Goal: Task Accomplishment & Management: Use online tool/utility

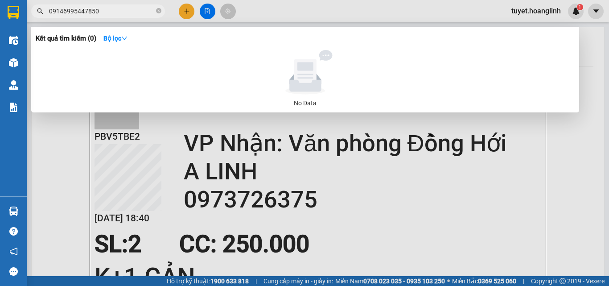
type input "09146995447850"
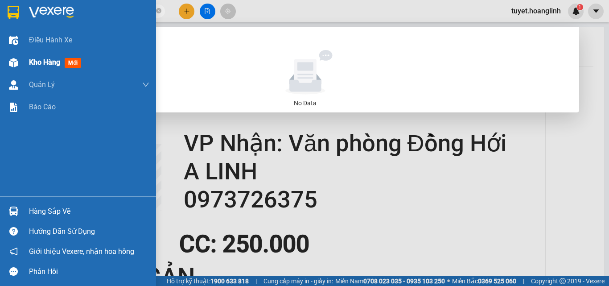
click at [16, 66] on img at bounding box center [13, 62] width 9 height 9
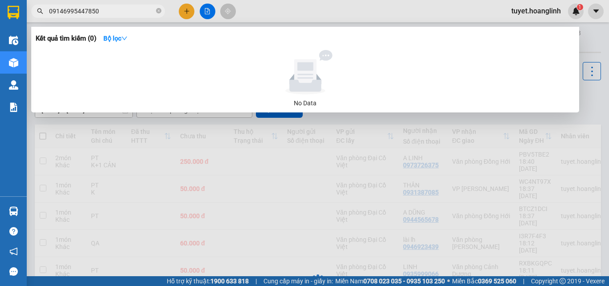
click at [589, 98] on div at bounding box center [304, 143] width 609 height 286
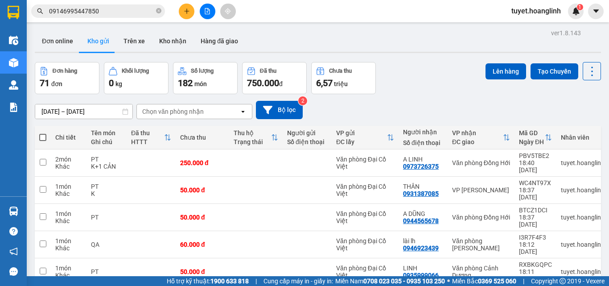
click at [202, 114] on div "Chọn văn phòng nhận" at bounding box center [172, 111] width 61 height 9
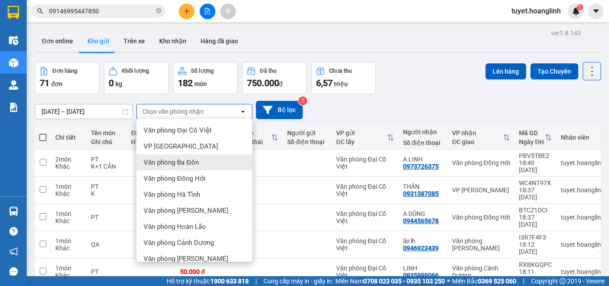
click at [163, 159] on span "Văn phòng Ba Đồn" at bounding box center [170, 162] width 55 height 9
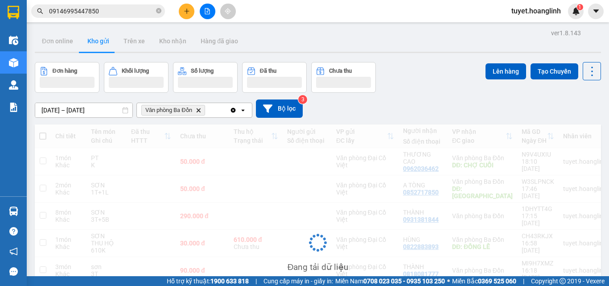
click at [213, 112] on div "Văn phòng Ba Đồn Delete" at bounding box center [183, 110] width 93 height 14
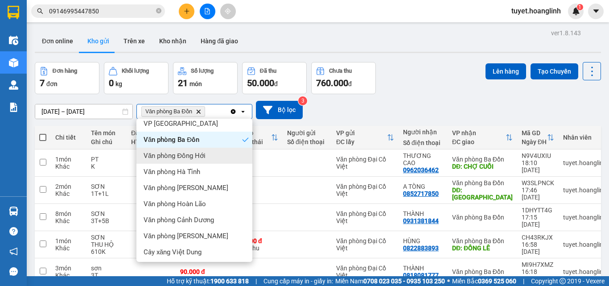
scroll to position [41, 0]
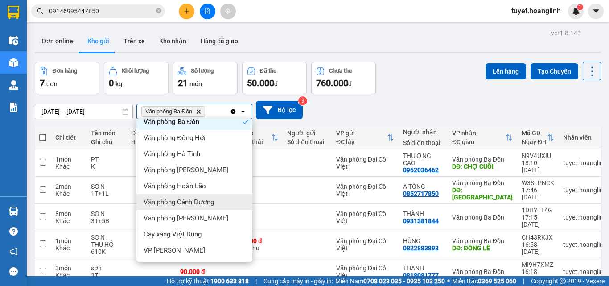
click at [216, 197] on div "Văn phòng Cảnh Dương" at bounding box center [194, 202] width 116 height 16
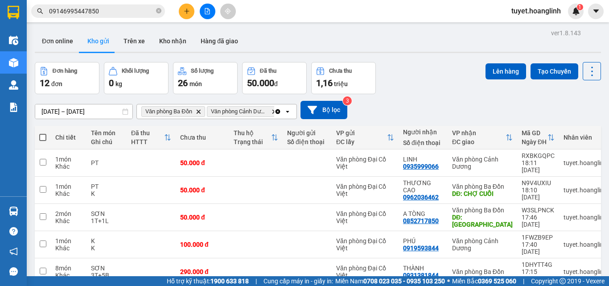
click at [285, 111] on icon "open" at bounding box center [287, 111] width 7 height 7
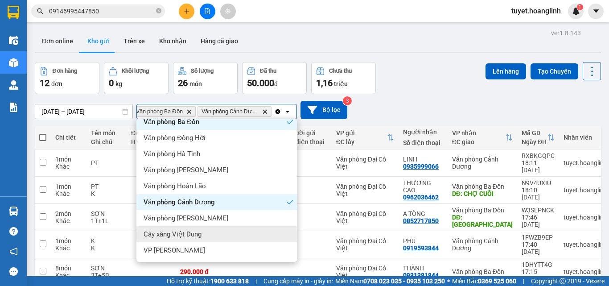
click at [216, 238] on div "Cây xăng Việt Dung" at bounding box center [216, 234] width 160 height 16
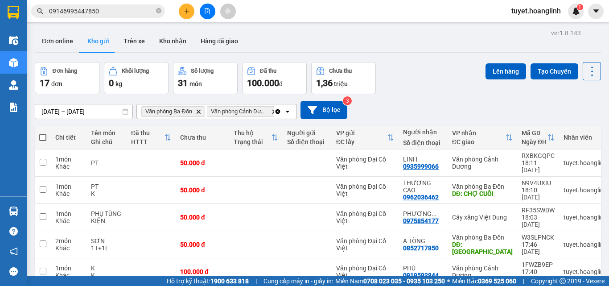
click at [286, 108] on icon "open" at bounding box center [287, 111] width 7 height 7
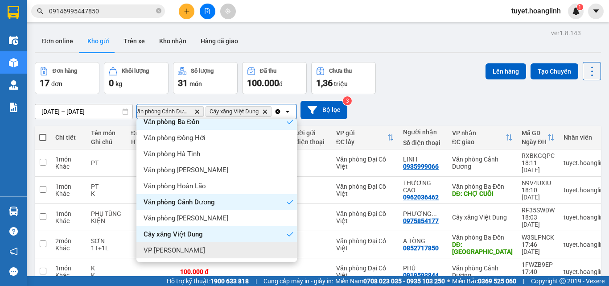
click at [184, 247] on div "VP Quy Đạt" at bounding box center [216, 250] width 160 height 16
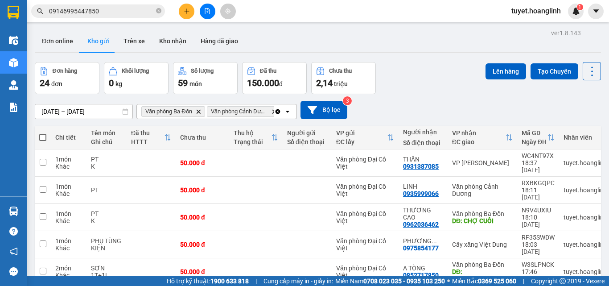
click at [42, 139] on span at bounding box center [42, 137] width 7 height 7
click at [43, 133] on input "checkbox" at bounding box center [43, 133] width 0 height 0
checkbox input "true"
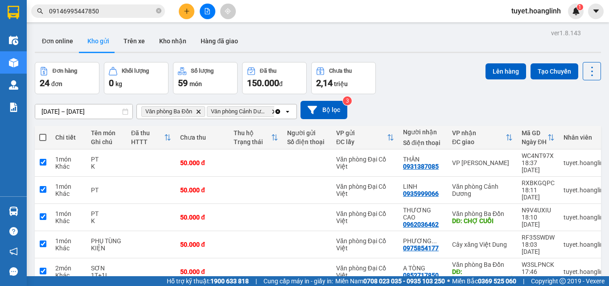
checkbox input "true"
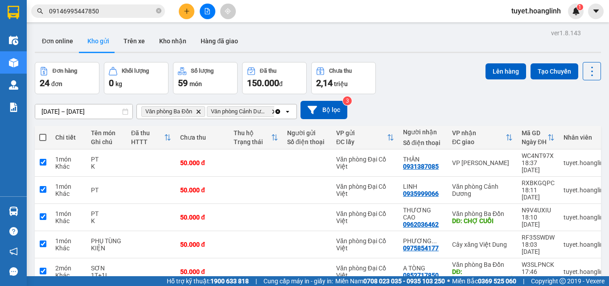
checkbox input "true"
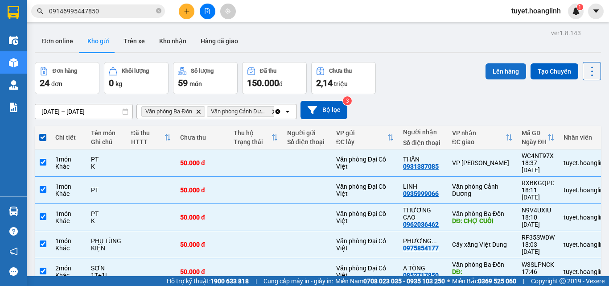
click at [505, 70] on button "Lên hàng" at bounding box center [505, 71] width 41 height 16
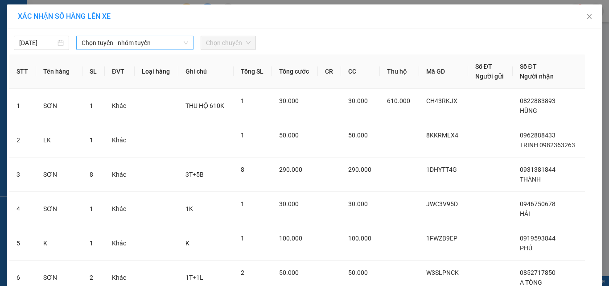
click at [158, 49] on div "Chọn tuyến - nhóm tuyến" at bounding box center [134, 43] width 117 height 14
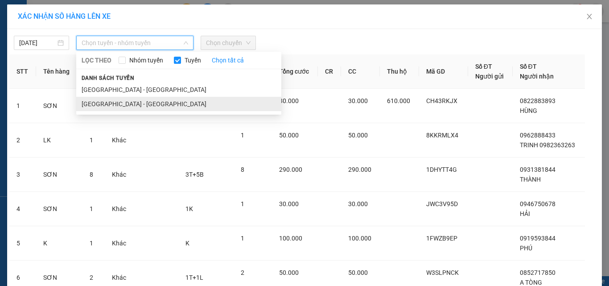
click at [137, 103] on li "Hà Nội - Quảng Bình" at bounding box center [178, 104] width 205 height 14
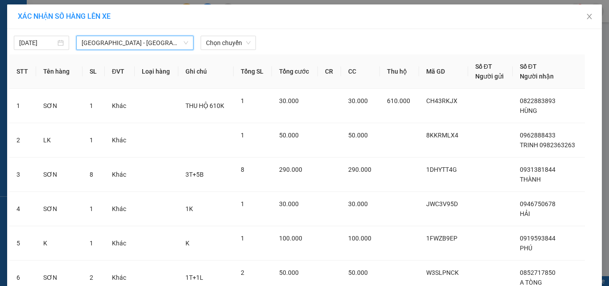
click at [229, 34] on div "13/09/2025 Hà Nội - Quảng Bình Hà Nội - Quảng Bình LỌC THEO Nhóm tuyến Tuyến Ch…" at bounding box center [304, 40] width 590 height 19
click at [223, 44] on span "Chọn chuyến" at bounding box center [228, 42] width 45 height 13
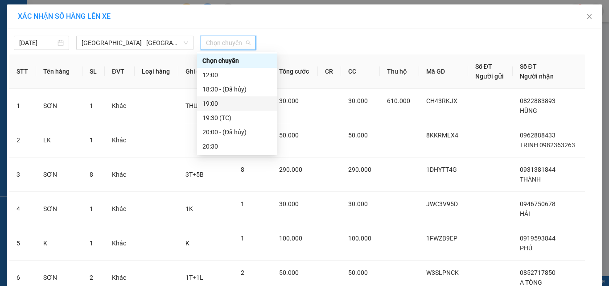
click at [228, 102] on div "19:00" at bounding box center [236, 103] width 69 height 10
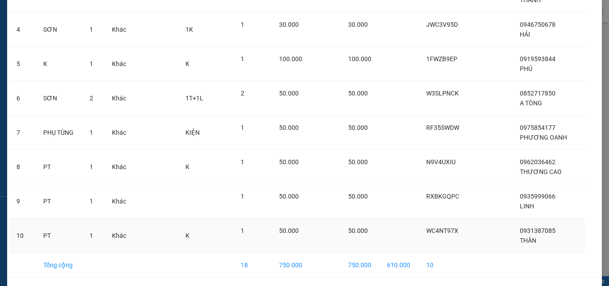
scroll to position [217, 0]
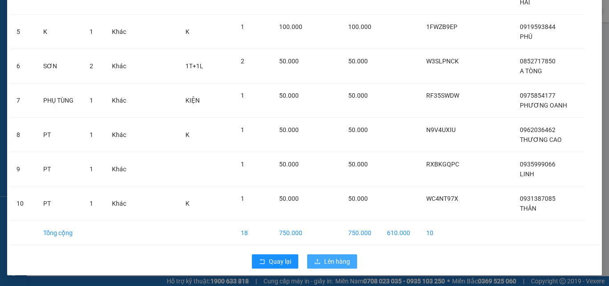
click at [331, 257] on span "Lên hàng" at bounding box center [337, 261] width 26 height 10
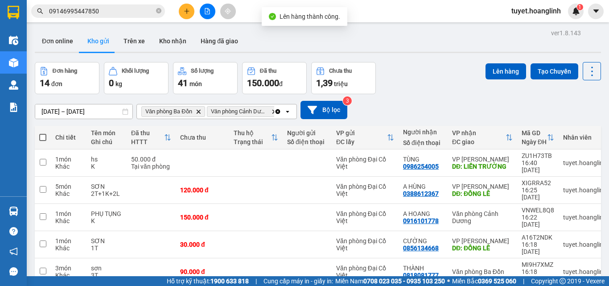
click at [41, 136] on span at bounding box center [42, 137] width 7 height 7
click at [43, 133] on input "checkbox" at bounding box center [43, 133] width 0 height 0
checkbox input "true"
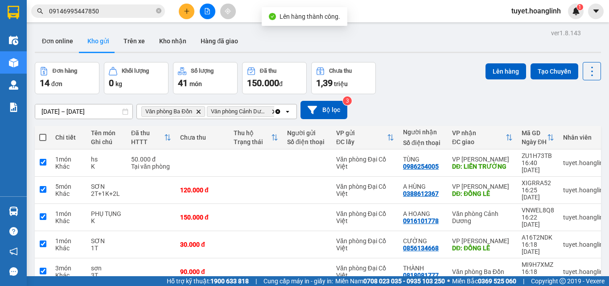
checkbox input "true"
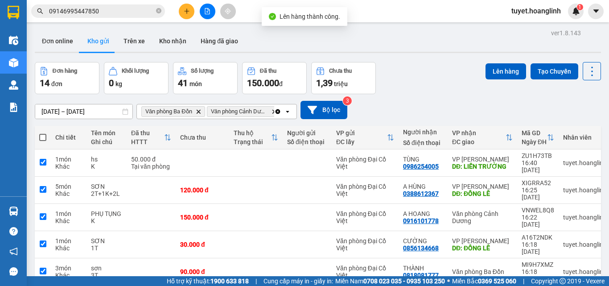
checkbox input "true"
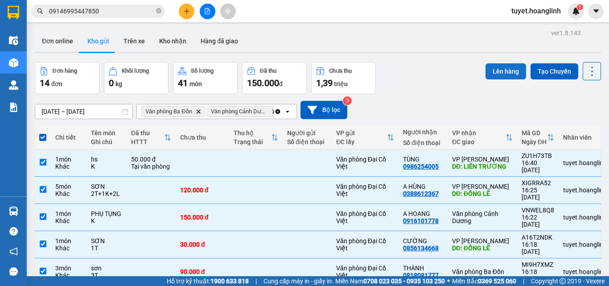
click at [499, 72] on button "Lên hàng" at bounding box center [505, 71] width 41 height 16
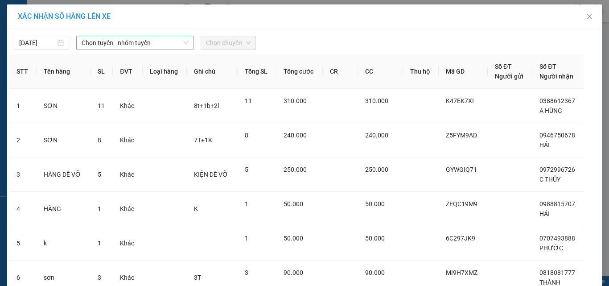
click at [148, 41] on span "Chọn tuyến - nhóm tuyến" at bounding box center [135, 42] width 106 height 13
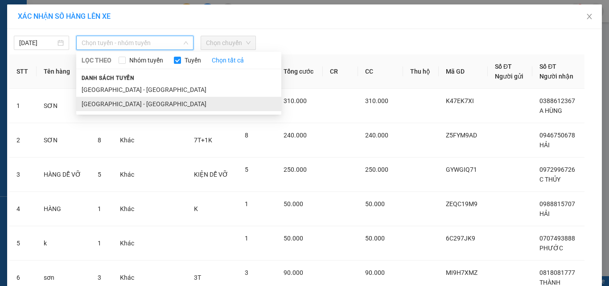
click at [132, 100] on li "Hà Nội - Quảng Bình" at bounding box center [178, 104] width 205 height 14
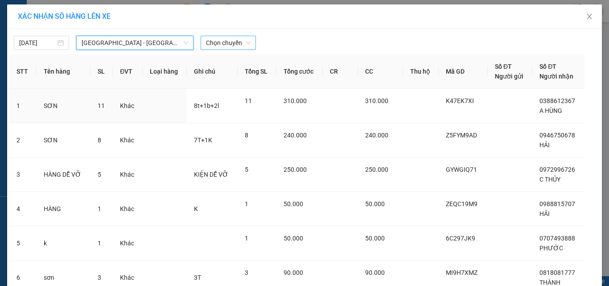
click at [222, 43] on span "Chọn chuyến" at bounding box center [228, 42] width 45 height 13
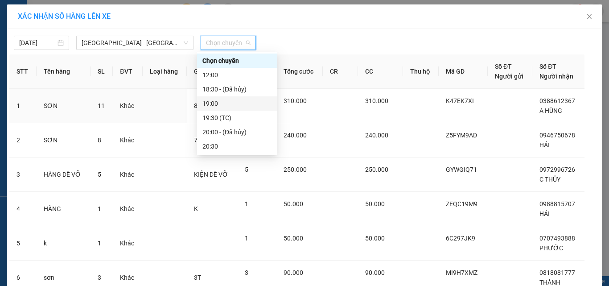
click at [225, 100] on div "19:00" at bounding box center [236, 103] width 69 height 10
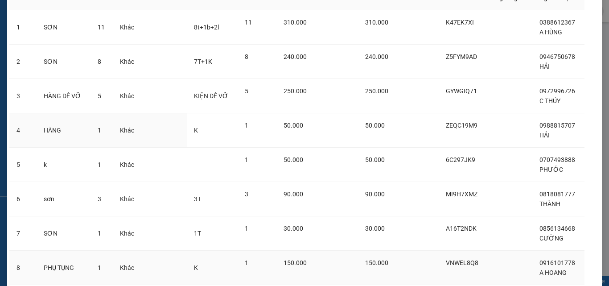
scroll to position [217, 0]
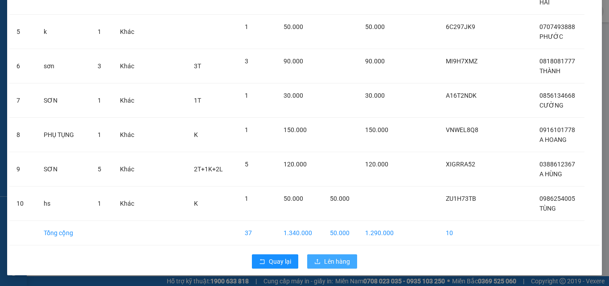
click at [332, 265] on span "Lên hàng" at bounding box center [337, 261] width 26 height 10
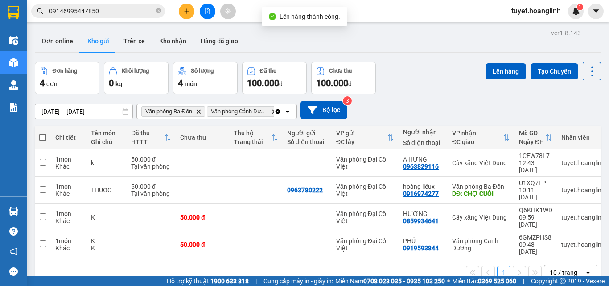
click at [42, 135] on span at bounding box center [42, 137] width 7 height 7
click at [43, 133] on input "checkbox" at bounding box center [43, 133] width 0 height 0
checkbox input "true"
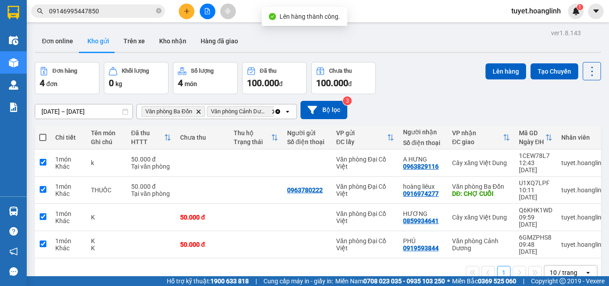
checkbox input "true"
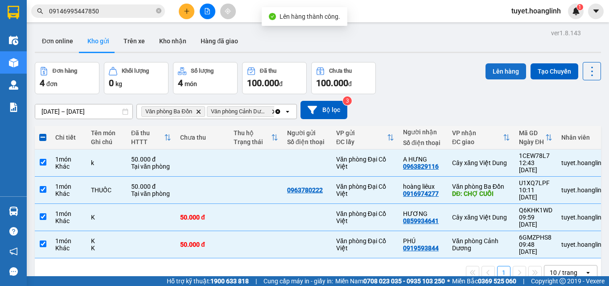
click at [505, 65] on button "Lên hàng" at bounding box center [505, 71] width 41 height 16
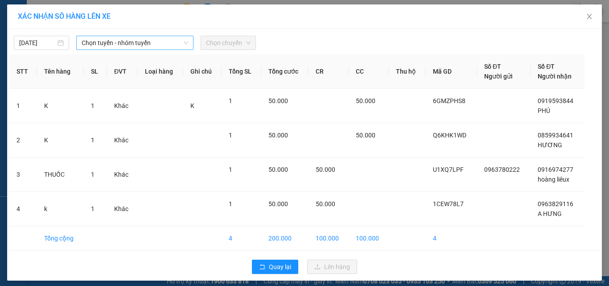
click at [141, 45] on span "Chọn tuyến - nhóm tuyến" at bounding box center [135, 42] width 106 height 13
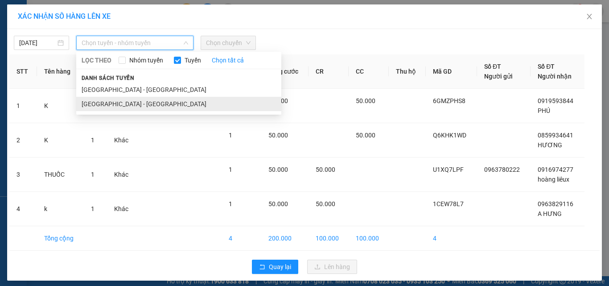
click at [149, 106] on li "Hà Nội - Quảng Bình" at bounding box center [178, 104] width 205 height 14
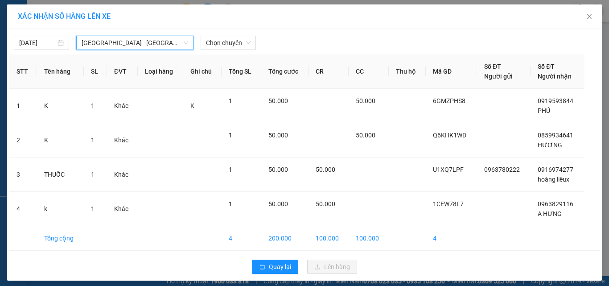
click at [237, 29] on div "13/09/2025 Hà Nội - Quảng Bình Hà Nội - Quảng Bình LỌC THEO Nhóm tuyến Tuyến Ch…" at bounding box center [304, 154] width 594 height 251
click at [233, 40] on span "Chọn chuyến" at bounding box center [228, 42] width 45 height 13
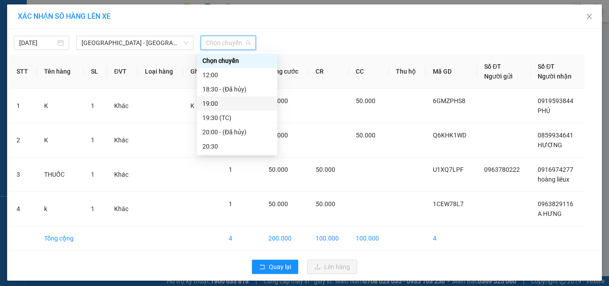
click at [229, 103] on div "19:00" at bounding box center [236, 103] width 69 height 10
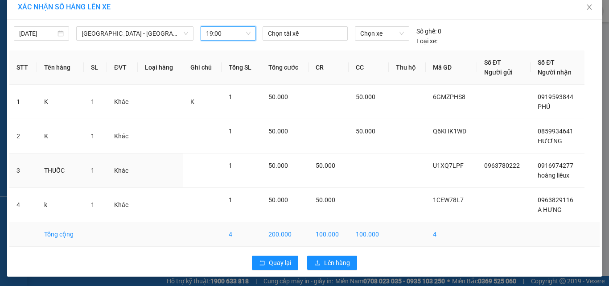
scroll to position [11, 0]
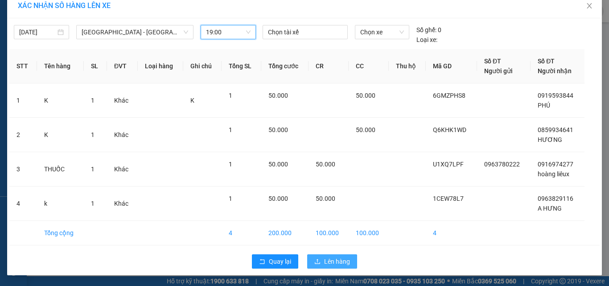
click at [324, 264] on span "Lên hàng" at bounding box center [337, 261] width 26 height 10
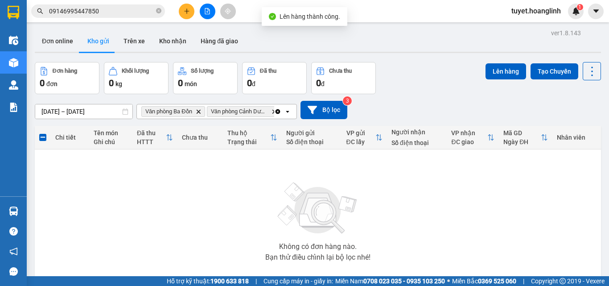
click at [277, 113] on icon "Clear all" at bounding box center [277, 111] width 5 height 5
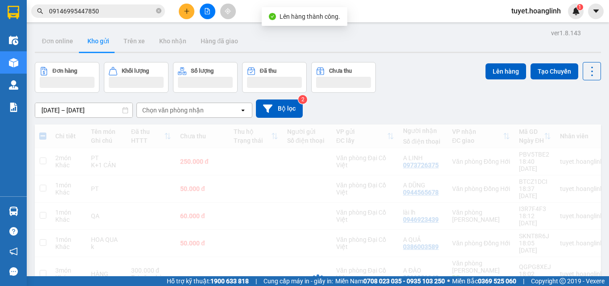
click at [203, 10] on button at bounding box center [208, 12] width 16 height 16
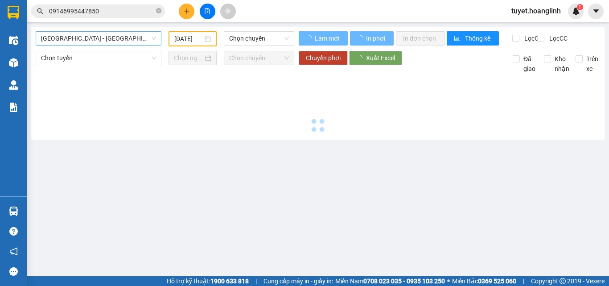
click at [106, 39] on span "Quảng Bình - Hà Nội" at bounding box center [98, 38] width 115 height 13
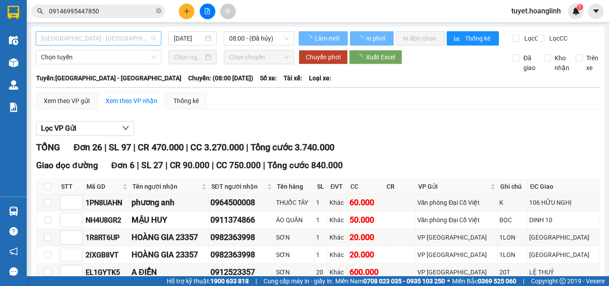
type input "13/09/2025"
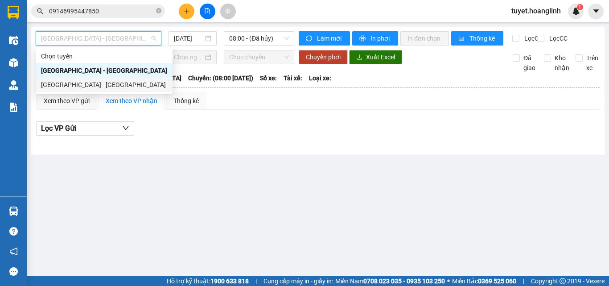
click at [90, 88] on div "Hà Nội - Quảng Bình" at bounding box center [104, 85] width 126 height 10
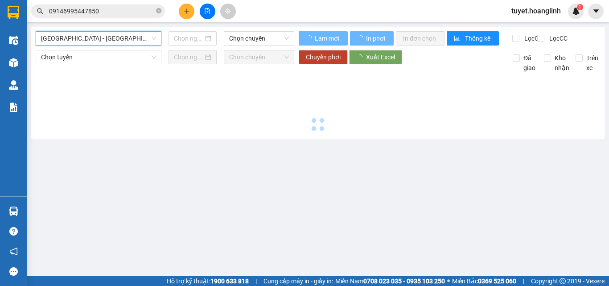
type input "13/09/2025"
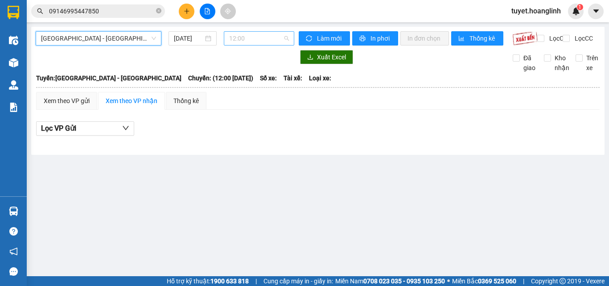
click at [249, 38] on span "12:00" at bounding box center [259, 38] width 60 height 13
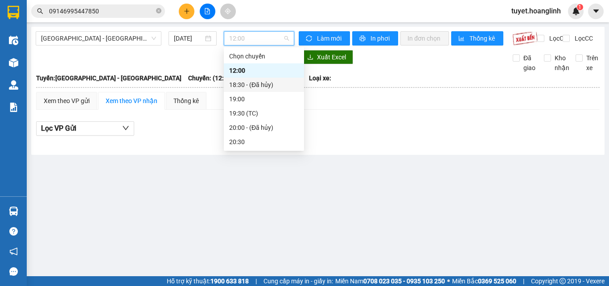
click at [234, 101] on div "19:00" at bounding box center [263, 99] width 69 height 10
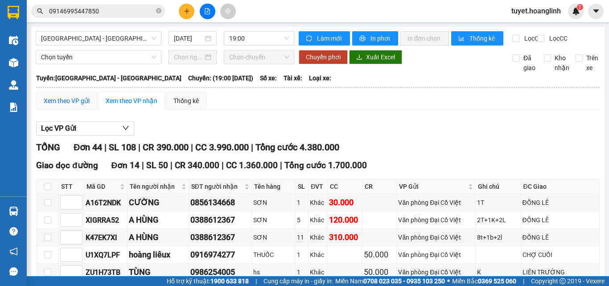
click at [69, 106] on div "Xem theo VP gửi" at bounding box center [67, 101] width 46 height 10
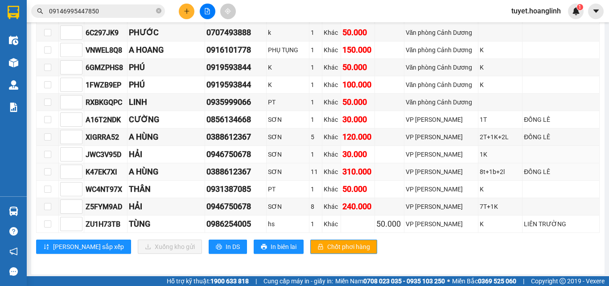
scroll to position [803, 0]
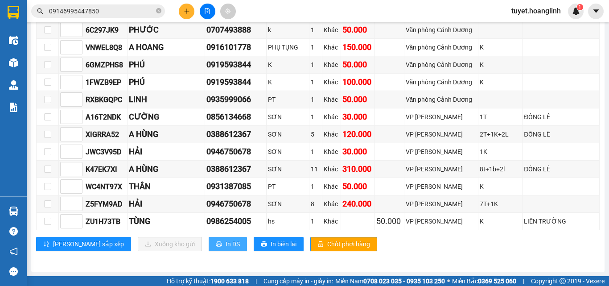
click at [216, 246] on icon "printer" at bounding box center [219, 244] width 6 height 6
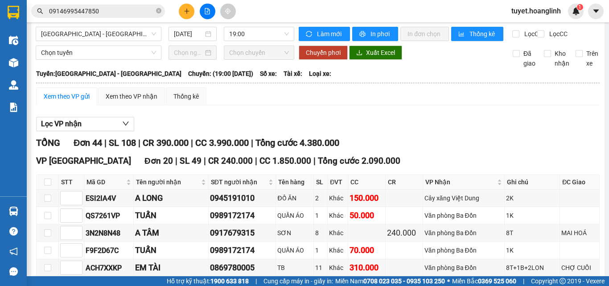
scroll to position [0, 0]
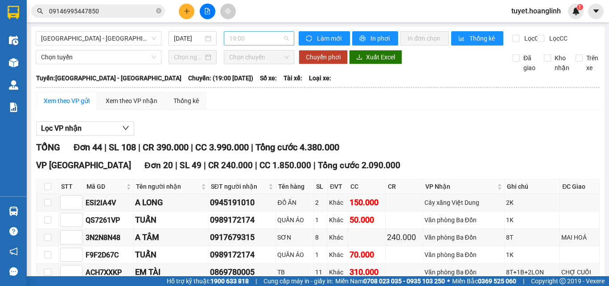
click at [256, 36] on span "19:00" at bounding box center [259, 38] width 60 height 13
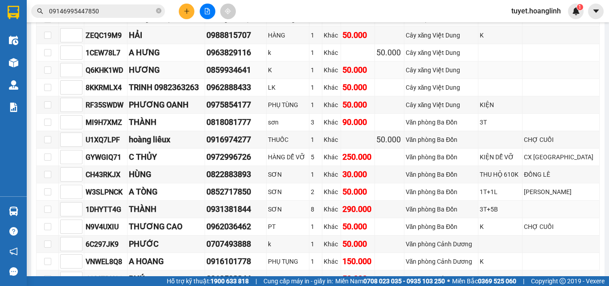
scroll to position [535, 0]
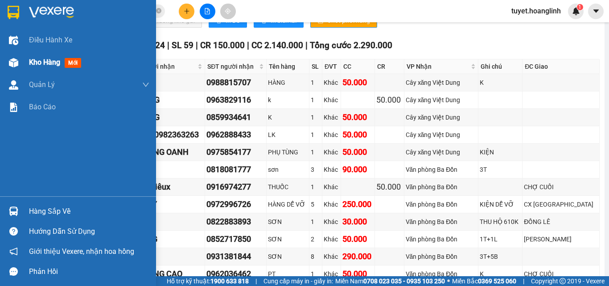
click at [20, 65] on div at bounding box center [14, 63] width 16 height 16
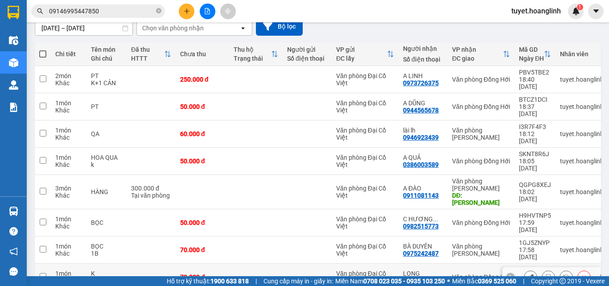
scroll to position [69, 0]
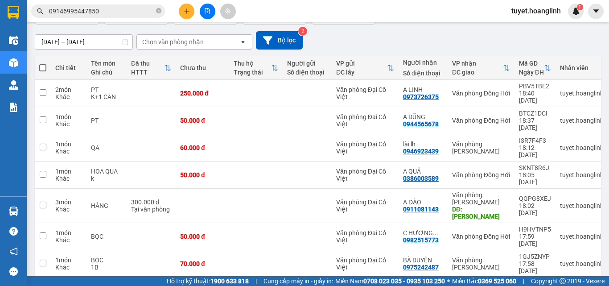
click at [139, 45] on div "Chọn văn phòng nhận" at bounding box center [188, 42] width 102 height 14
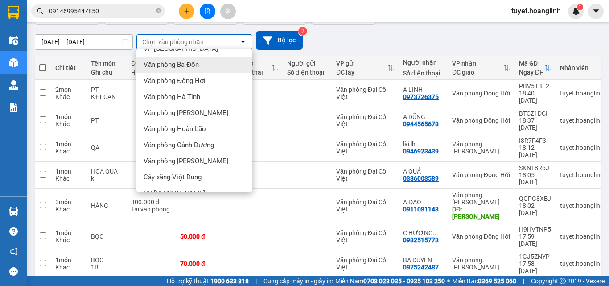
scroll to position [41, 0]
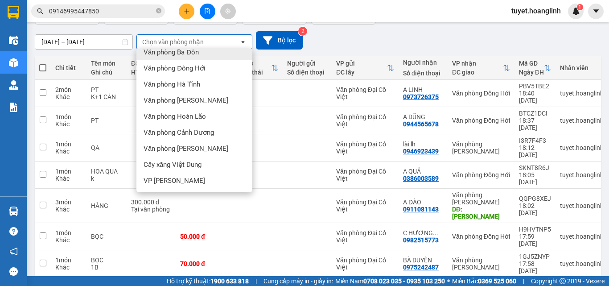
click at [201, 14] on button at bounding box center [208, 12] width 16 height 16
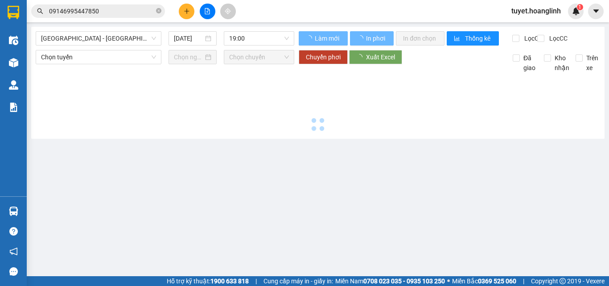
click at [12, 62] on img at bounding box center [13, 62] width 9 height 9
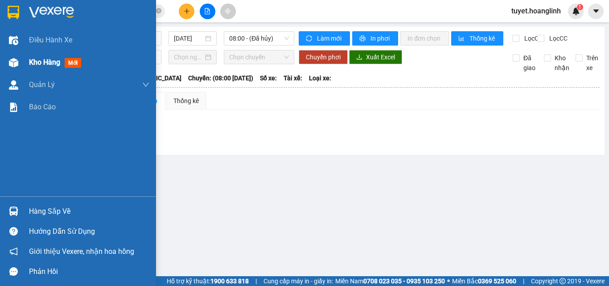
click at [13, 64] on img at bounding box center [13, 62] width 9 height 9
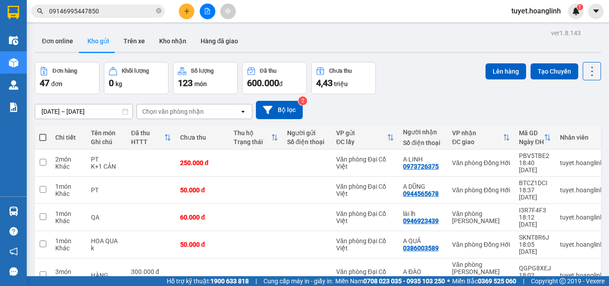
click at [204, 111] on div "Chọn văn phòng nhận" at bounding box center [188, 111] width 102 height 14
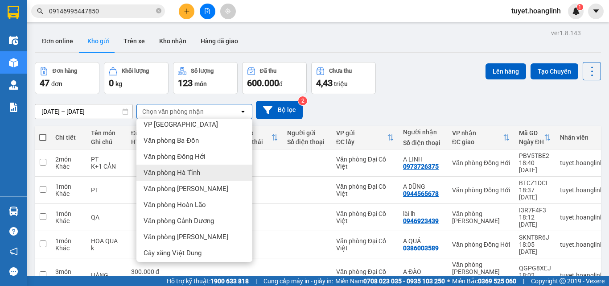
scroll to position [41, 0]
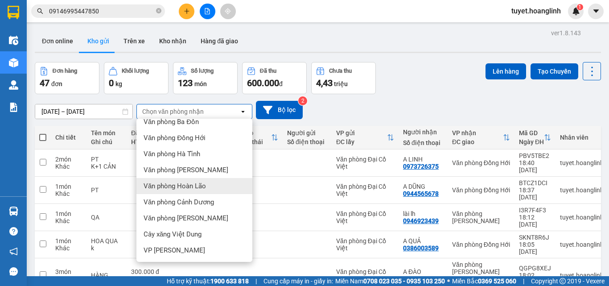
click at [197, 188] on span "Văn phòng Hoàn Lão" at bounding box center [174, 185] width 62 height 9
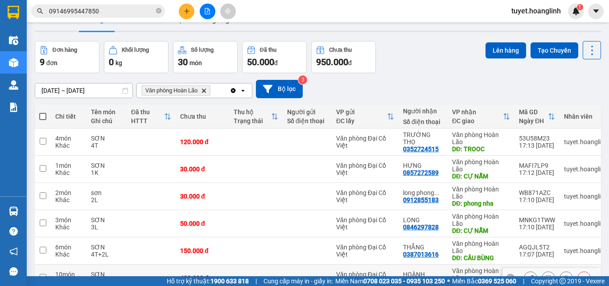
scroll to position [5, 0]
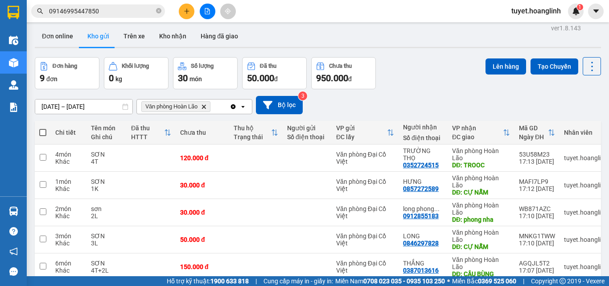
click at [220, 103] on div "Văn phòng Hoàn Lão Delete" at bounding box center [183, 106] width 93 height 14
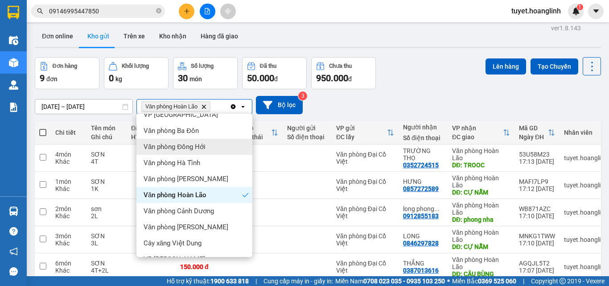
scroll to position [41, 0]
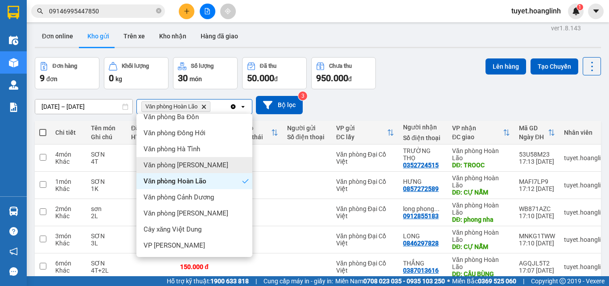
click at [218, 164] on div "Văn phòng Lý Hòa" at bounding box center [194, 165] width 116 height 16
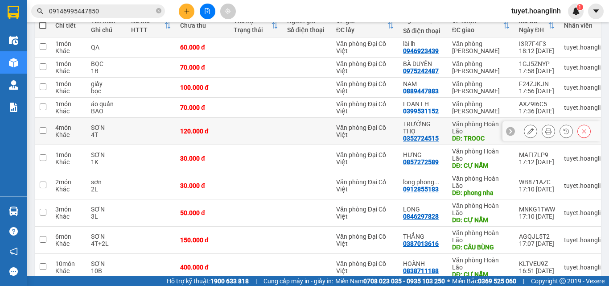
scroll to position [114, 0]
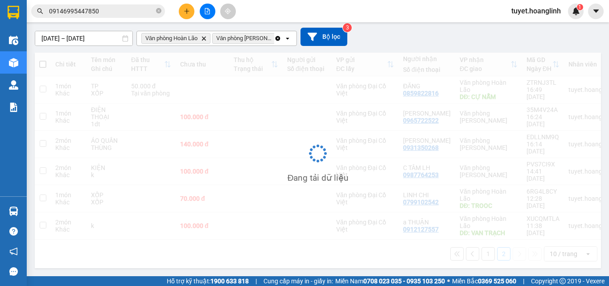
scroll to position [41, 0]
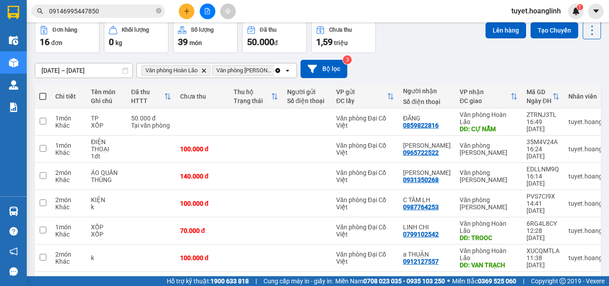
click at [481, 279] on button "1" at bounding box center [487, 285] width 13 height 13
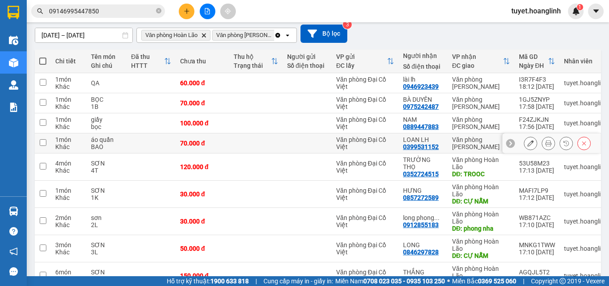
scroll to position [114, 0]
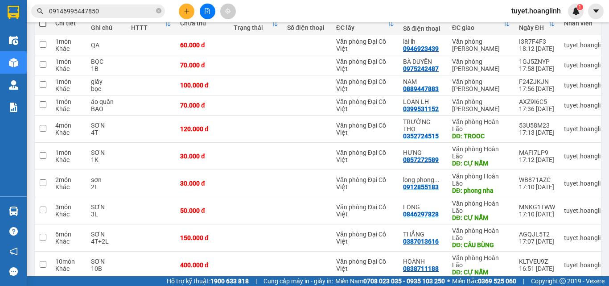
click at [101, 9] on input "09146995447850" at bounding box center [101, 11] width 105 height 10
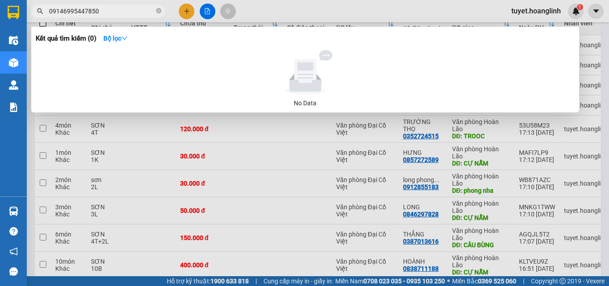
click at [101, 9] on input "09146995447850" at bounding box center [101, 11] width 105 height 10
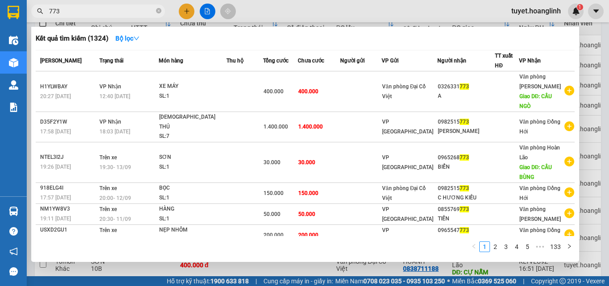
type input "773"
drag, startPoint x: 580, startPoint y: 43, endPoint x: 590, endPoint y: 35, distance: 12.4
click at [590, 35] on div at bounding box center [304, 143] width 609 height 286
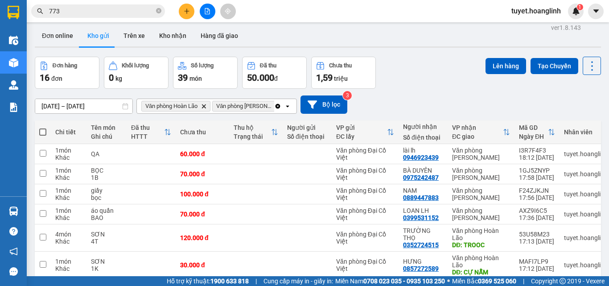
scroll to position [0, 0]
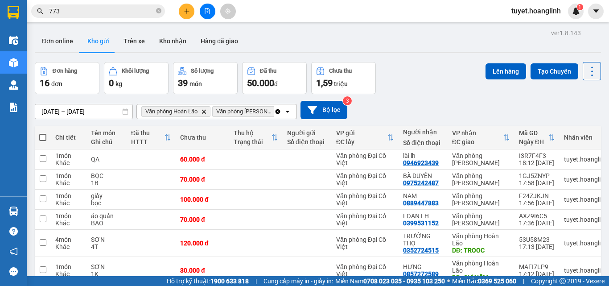
click at [206, 112] on icon "Delete" at bounding box center [203, 111] width 5 height 5
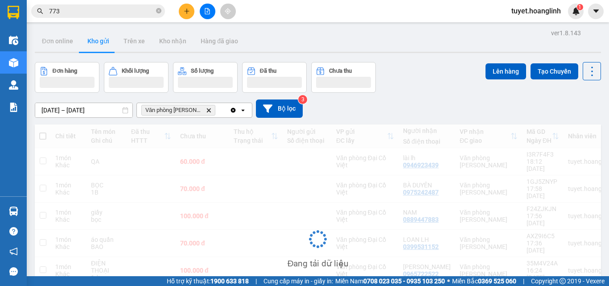
click at [220, 109] on div "Văn phòng Lý Hòa Delete" at bounding box center [183, 110] width 93 height 14
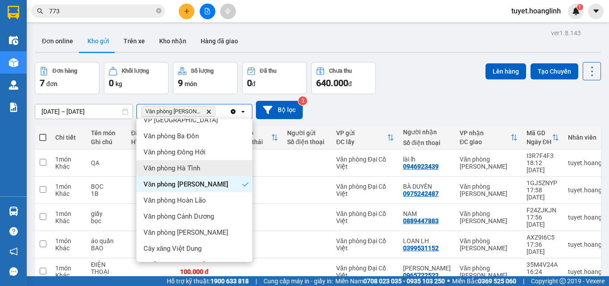
scroll to position [41, 0]
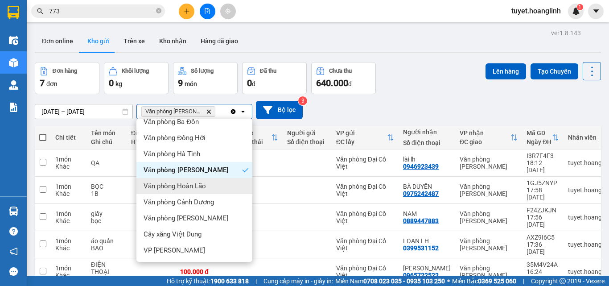
click at [222, 187] on div "Văn phòng Hoàn Lão" at bounding box center [194, 186] width 116 height 16
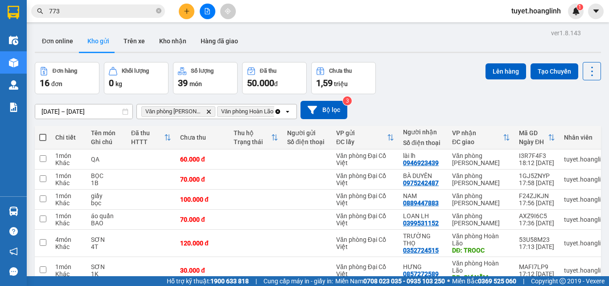
click at [41, 136] on span at bounding box center [42, 137] width 7 height 7
click at [43, 133] on input "checkbox" at bounding box center [43, 133] width 0 height 0
checkbox input "true"
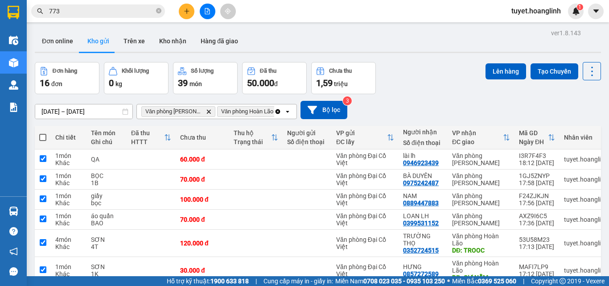
checkbox input "true"
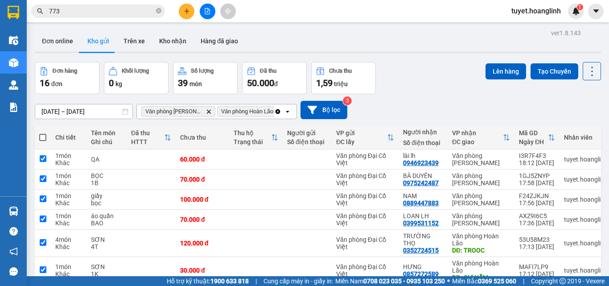
checkbox input "true"
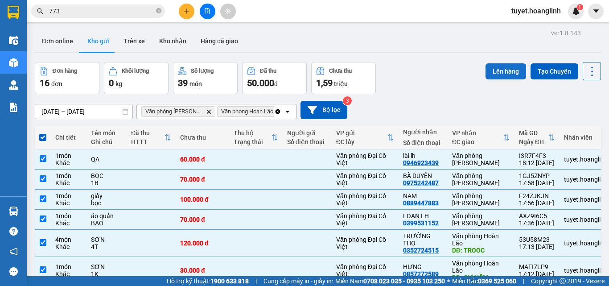
click at [488, 72] on button "Lên hàng" at bounding box center [505, 71] width 41 height 16
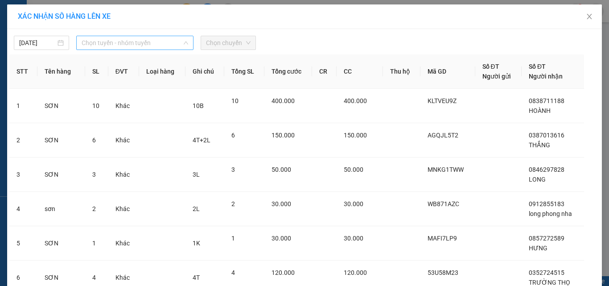
click at [135, 42] on span "Chọn tuyến - nhóm tuyến" at bounding box center [135, 42] width 106 height 13
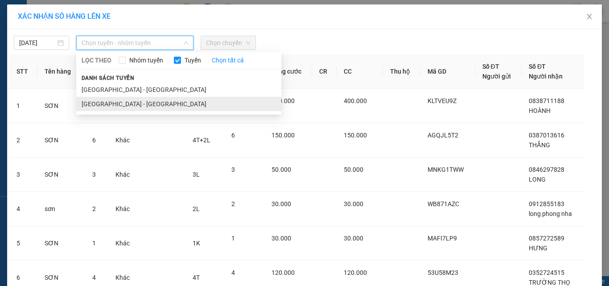
click at [119, 107] on li "Hà Nội - Quảng Bình" at bounding box center [178, 104] width 205 height 14
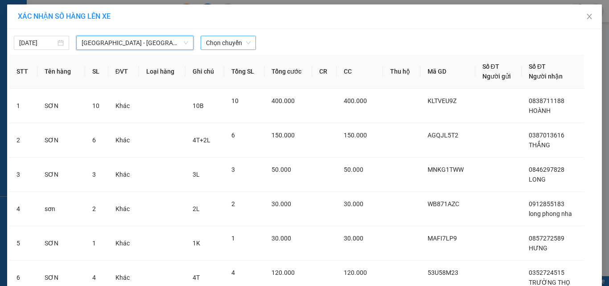
click at [223, 41] on span "Chọn chuyến" at bounding box center [228, 42] width 45 height 13
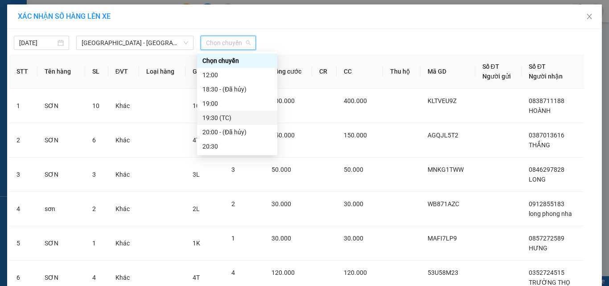
click at [229, 118] on div "19:30 (TC)" at bounding box center [236, 118] width 69 height 10
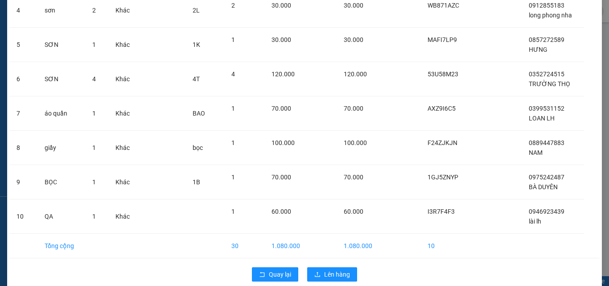
scroll to position [217, 0]
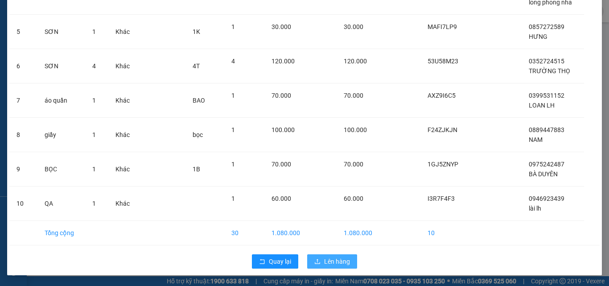
click at [339, 261] on span "Lên hàng" at bounding box center [337, 261] width 26 height 10
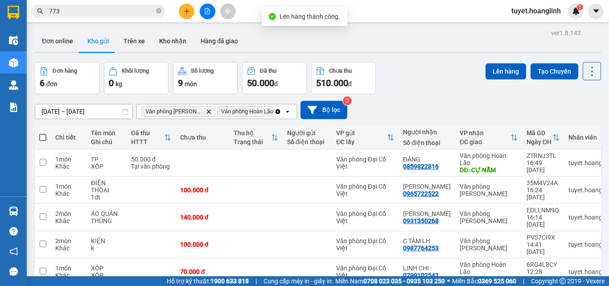
click at [45, 138] on span at bounding box center [42, 137] width 7 height 7
click at [43, 133] on input "checkbox" at bounding box center [43, 133] width 0 height 0
checkbox input "true"
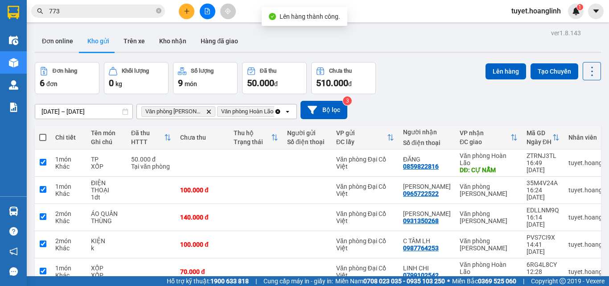
checkbox input "true"
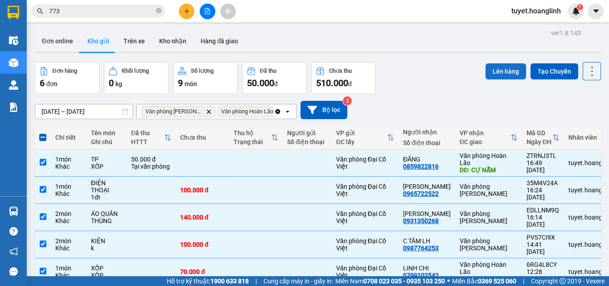
click at [503, 75] on button "Lên hàng" at bounding box center [505, 71] width 41 height 16
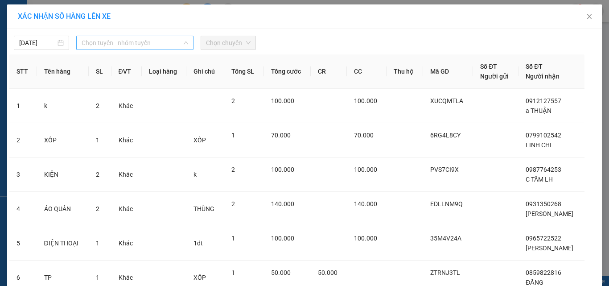
click at [146, 44] on span "Chọn tuyến - nhóm tuyến" at bounding box center [135, 42] width 106 height 13
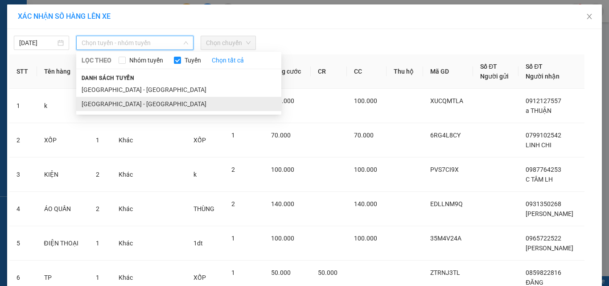
click at [136, 103] on li "Hà Nội - Quảng Bình" at bounding box center [178, 104] width 205 height 14
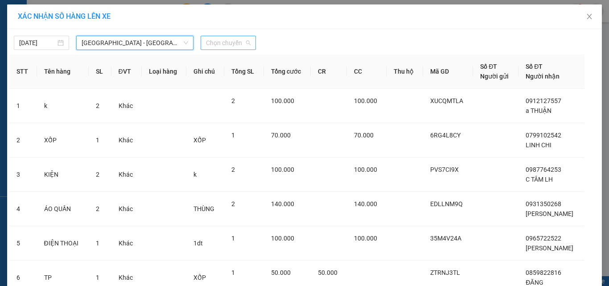
click at [227, 38] on span "Chọn chuyến" at bounding box center [228, 42] width 45 height 13
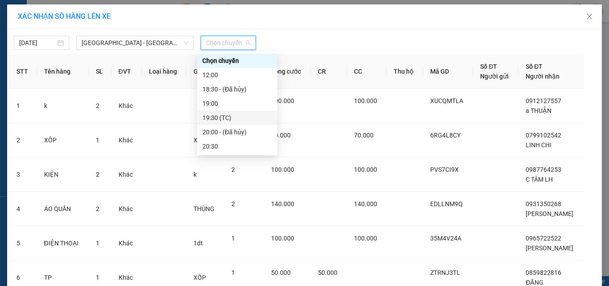
click at [225, 117] on div "19:30 (TC)" at bounding box center [236, 118] width 69 height 10
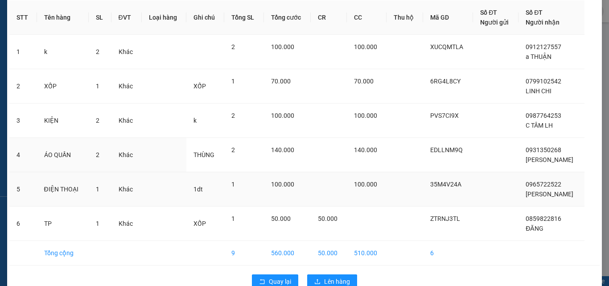
scroll to position [79, 0]
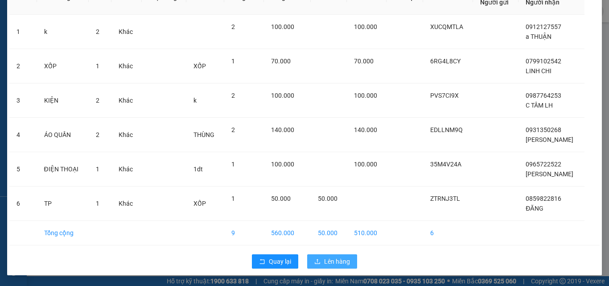
click at [331, 258] on span "Lên hàng" at bounding box center [337, 261] width 26 height 10
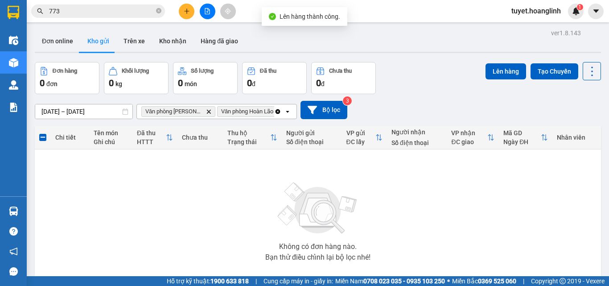
click at [276, 112] on icon "Clear all" at bounding box center [277, 111] width 5 height 5
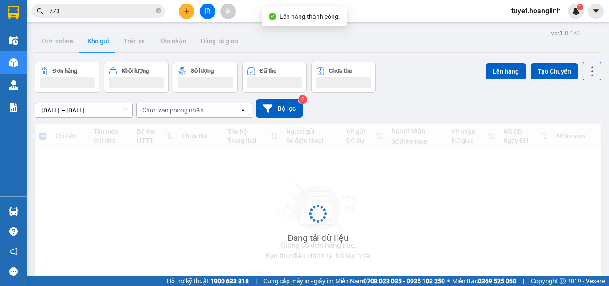
click at [212, 16] on button at bounding box center [208, 12] width 16 height 16
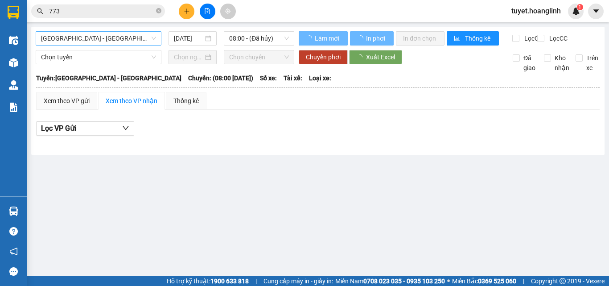
click at [132, 41] on span "Quảng Bình - Hà Nội" at bounding box center [98, 38] width 115 height 13
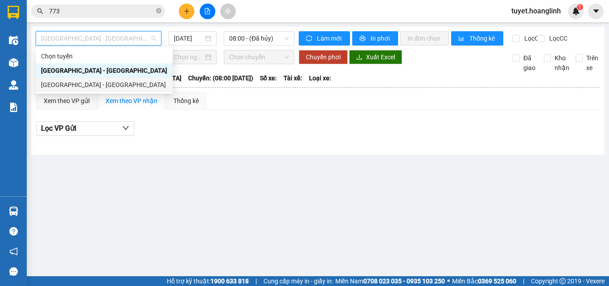
click at [109, 88] on hr at bounding box center [317, 87] width 563 height 1
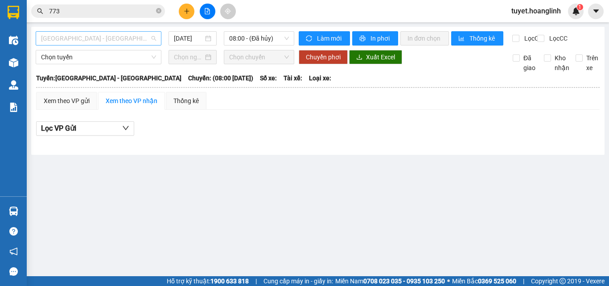
click at [129, 35] on span "Quảng Bình - Hà Nội" at bounding box center [98, 38] width 115 height 13
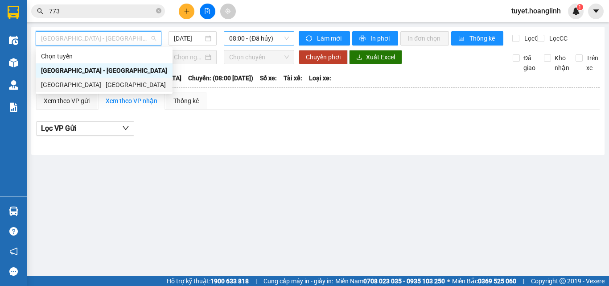
drag, startPoint x: 108, startPoint y: 84, endPoint x: 228, endPoint y: 38, distance: 128.3
click at [224, 40] on body "Kết quả tìm kiếm ( 1324 ) Bộ lọc Mã ĐH Trạng thái Món hàng Thu hộ Tổng cước Chư…" at bounding box center [304, 143] width 609 height 286
click at [122, 85] on div "Hà Nội - Quảng Bình" at bounding box center [104, 85] width 126 height 10
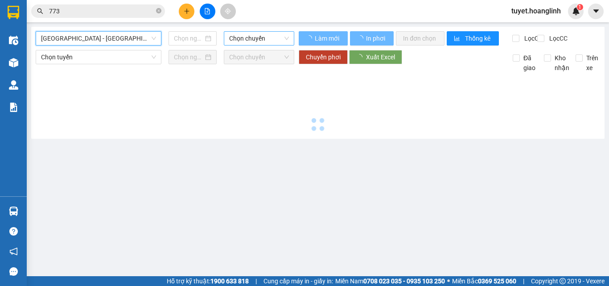
type input "13/09/2025"
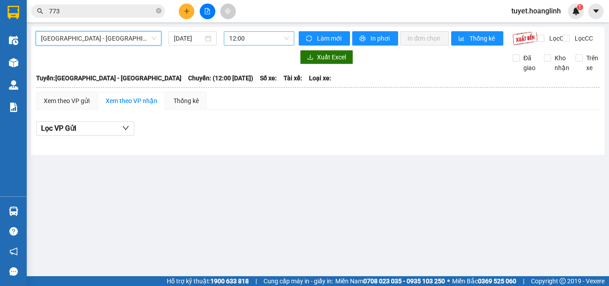
click at [260, 35] on span "12:00" at bounding box center [259, 38] width 60 height 13
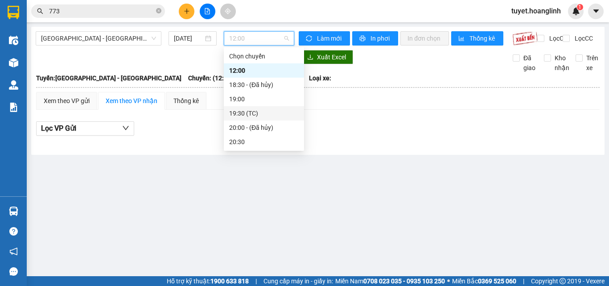
click at [252, 114] on div "19:30 (TC)" at bounding box center [263, 113] width 69 height 10
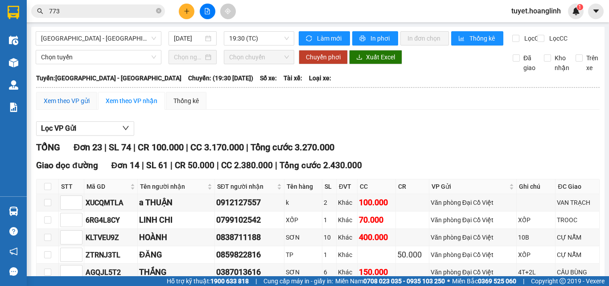
click at [73, 106] on div "Xem theo VP gửi" at bounding box center [67, 101] width 46 height 10
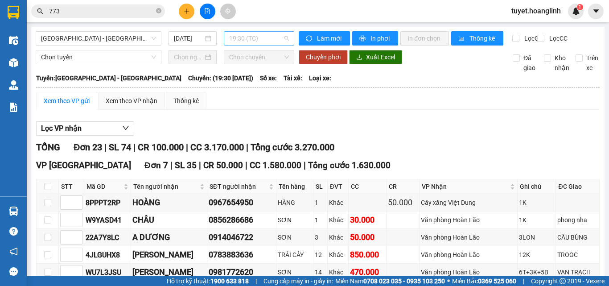
click at [275, 38] on span "19:30 (TC)" at bounding box center [259, 38] width 60 height 13
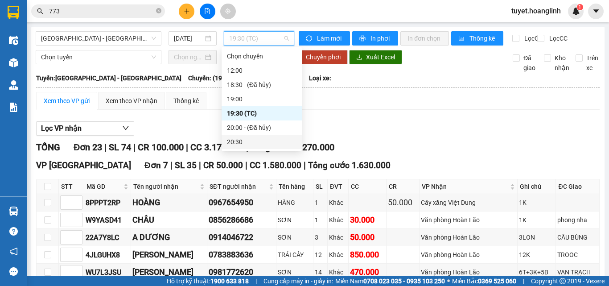
click at [258, 137] on div "20:30" at bounding box center [261, 142] width 69 height 10
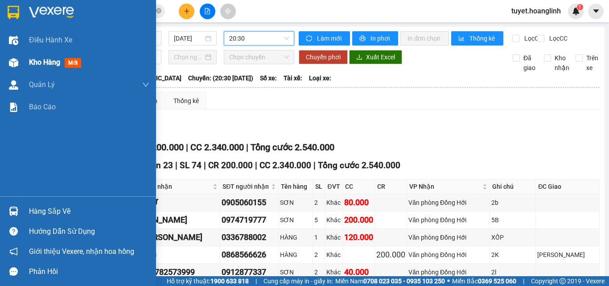
click at [20, 57] on div at bounding box center [14, 63] width 16 height 16
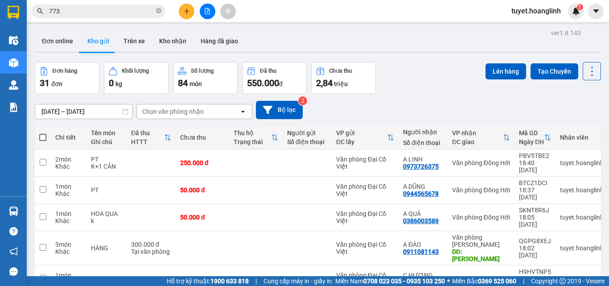
click at [206, 7] on button at bounding box center [208, 12] width 16 height 16
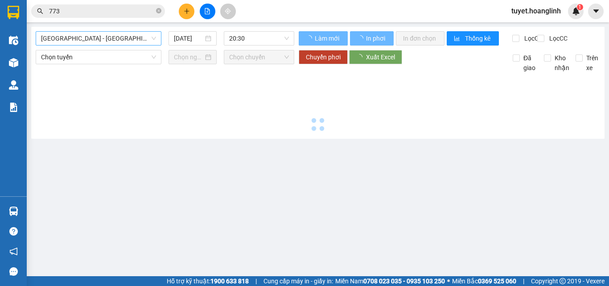
click at [86, 42] on span "Quảng Bình - Hà Nội" at bounding box center [98, 38] width 115 height 13
click at [89, 37] on span "Quảng Bình - Hà Nội" at bounding box center [98, 38] width 115 height 13
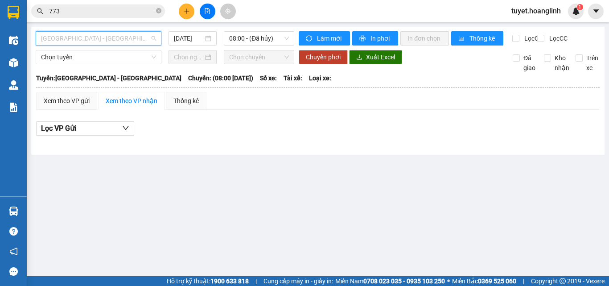
click at [83, 42] on span "Quảng Bình - Hà Nội" at bounding box center [98, 38] width 115 height 13
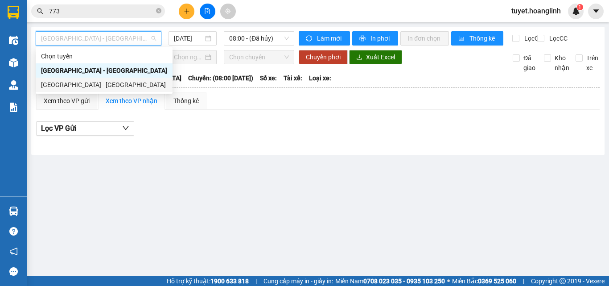
click at [72, 85] on div "Hà Nội - Quảng Bình" at bounding box center [104, 85] width 126 height 10
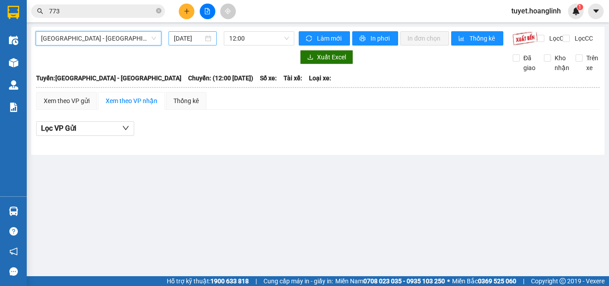
click at [192, 38] on input "13/09/2025" at bounding box center [188, 38] width 29 height 10
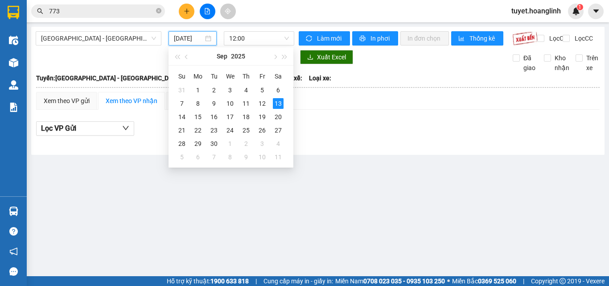
type input "13/09/2025"
click at [347, 172] on main "Hà Nội - Quảng Bình 13/09/2025 12:00 Làm mới In phơi In đơn chọn Thống kê Lọc C…" at bounding box center [304, 138] width 609 height 276
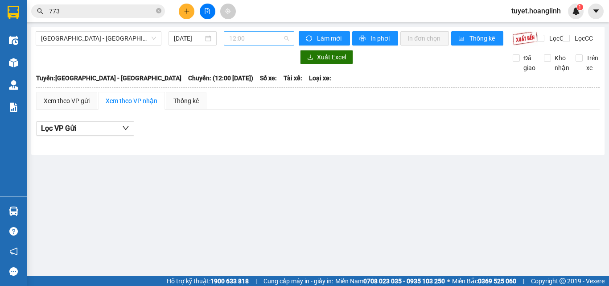
click at [263, 34] on span "12:00" at bounding box center [259, 38] width 60 height 13
click at [57, 106] on div "Xem theo VP gửi" at bounding box center [67, 101] width 46 height 10
click at [253, 32] on span "12:00" at bounding box center [259, 38] width 60 height 13
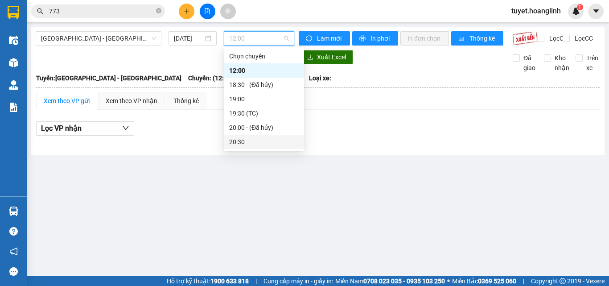
click at [267, 175] on main "Hà Nội - Quảng Bình 13/09/2025 12:00 Làm mới In phơi In đơn chọn Thống kê Lọc C…" at bounding box center [304, 138] width 609 height 276
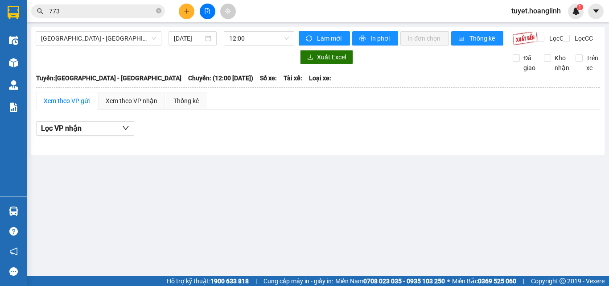
click at [63, 102] on div "Xem theo VP gửi" at bounding box center [66, 101] width 61 height 18
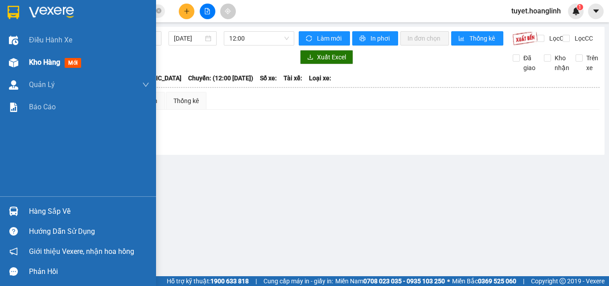
click at [19, 61] on div at bounding box center [14, 63] width 16 height 16
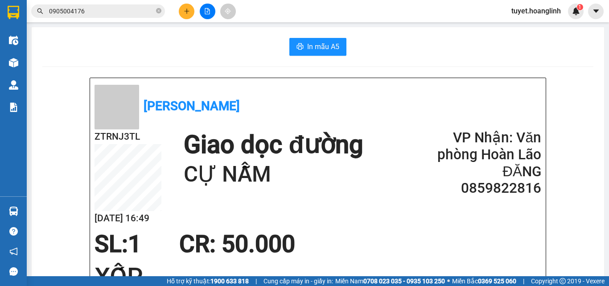
click at [204, 14] on button at bounding box center [208, 12] width 16 height 16
click at [8, 63] on div at bounding box center [14, 63] width 16 height 16
click at [10, 62] on img at bounding box center [13, 62] width 9 height 9
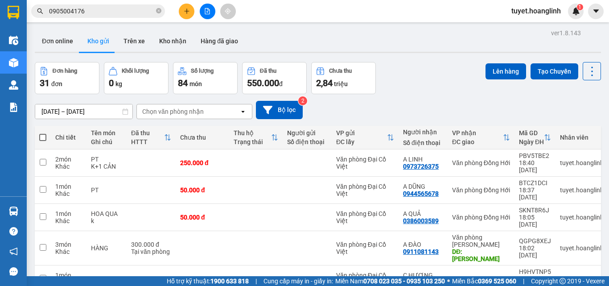
click at [229, 114] on div "Chọn văn phòng nhận" at bounding box center [188, 111] width 102 height 14
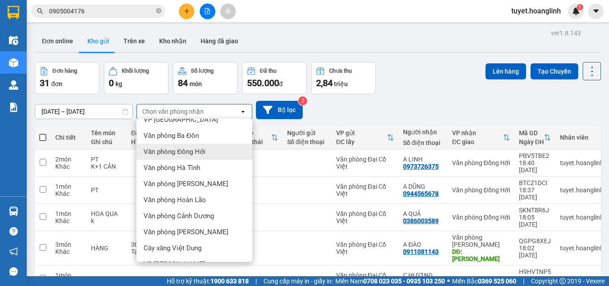
scroll to position [41, 0]
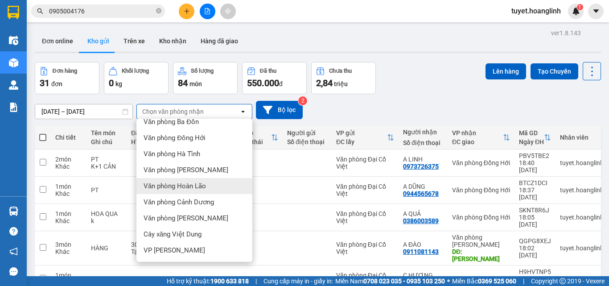
click at [200, 186] on span "Văn phòng Hoàn Lão" at bounding box center [174, 185] width 62 height 9
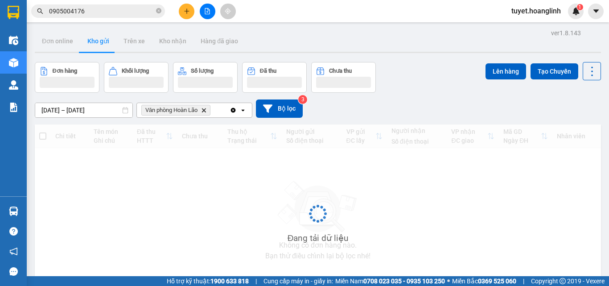
click at [216, 107] on div "Văn phòng Hoàn Lão Delete" at bounding box center [183, 110] width 93 height 14
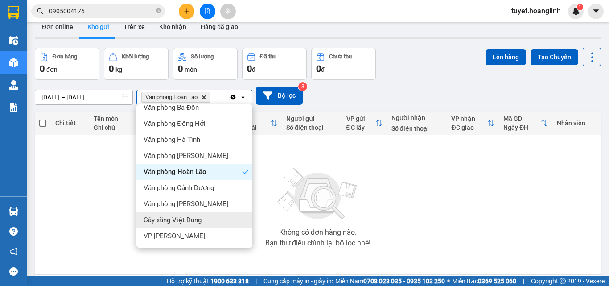
scroll to position [0, 0]
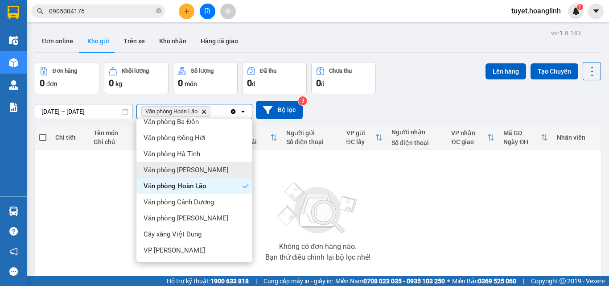
click at [192, 169] on span "Văn phòng Lý Hòa" at bounding box center [185, 169] width 85 height 9
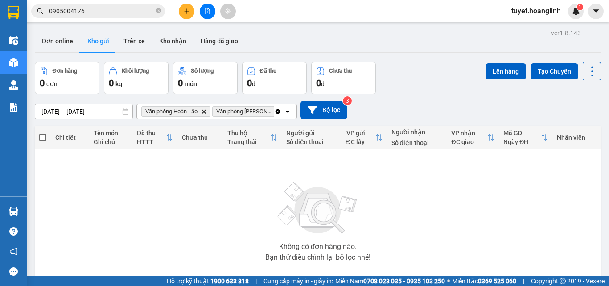
click at [205, 7] on button at bounding box center [208, 12] width 16 height 16
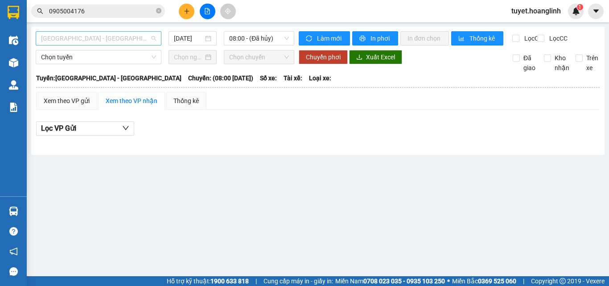
click at [109, 39] on span "Quảng Bình - Hà Nội" at bounding box center [98, 38] width 115 height 13
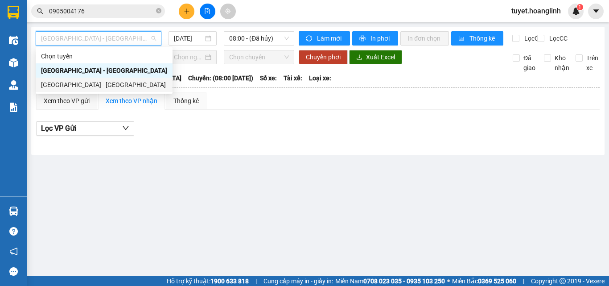
click at [86, 87] on div "Hà Nội - Quảng Bình" at bounding box center [104, 85] width 126 height 10
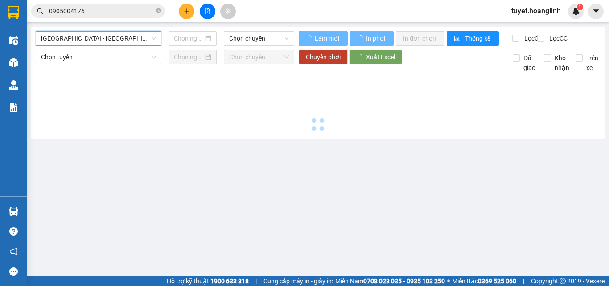
type input "13/09/2025"
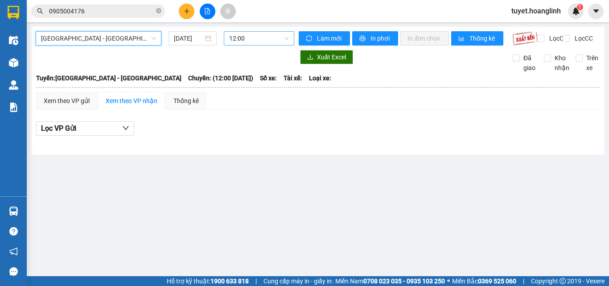
click at [261, 41] on span "12:00" at bounding box center [259, 38] width 60 height 13
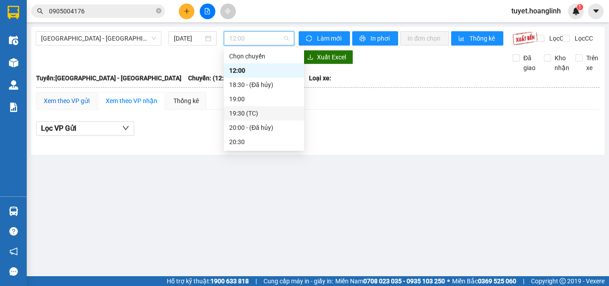
click at [60, 104] on div "Xem theo VP gửi" at bounding box center [67, 101] width 46 height 10
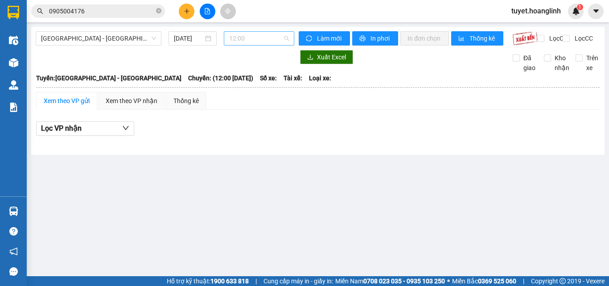
click at [260, 34] on span "12:00" at bounding box center [259, 38] width 60 height 13
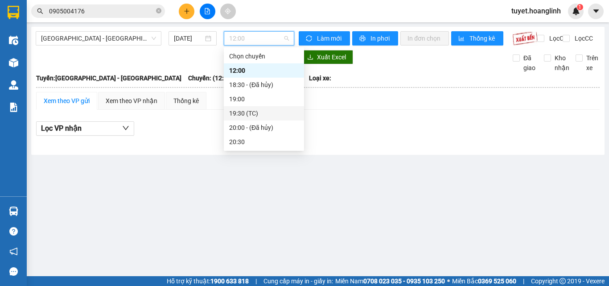
click at [249, 113] on div "19:30 (TC)" at bounding box center [263, 113] width 69 height 10
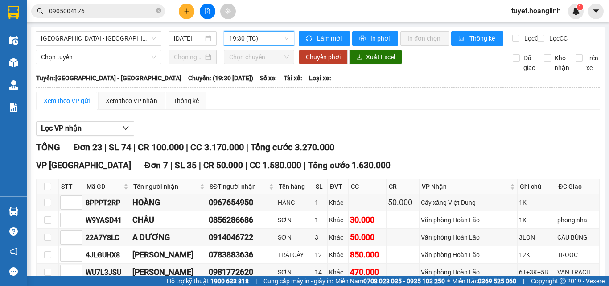
click at [71, 110] on div "Xem theo VP gửi" at bounding box center [66, 101] width 61 height 18
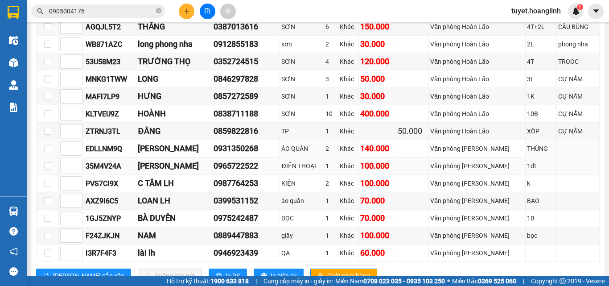
scroll to position [438, 0]
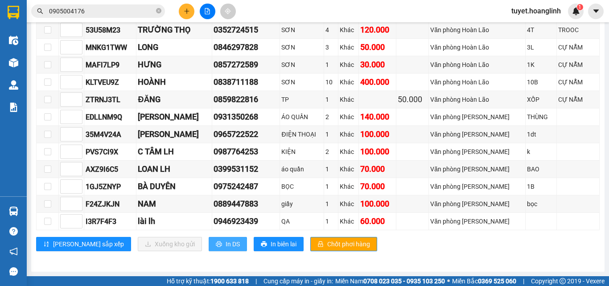
click at [225, 245] on span "In DS" at bounding box center [232, 244] width 14 height 10
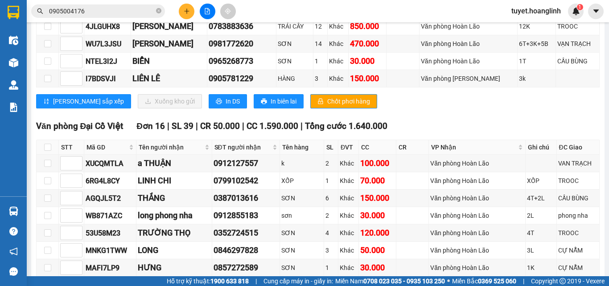
scroll to position [171, 0]
